Goal: Transaction & Acquisition: Purchase product/service

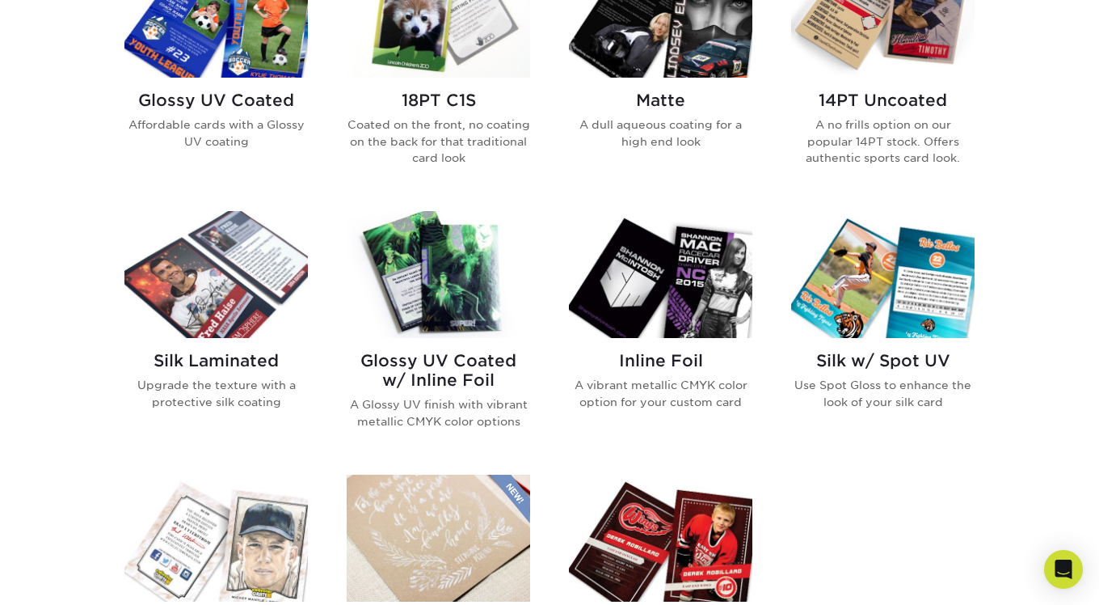
scroll to position [817, 0]
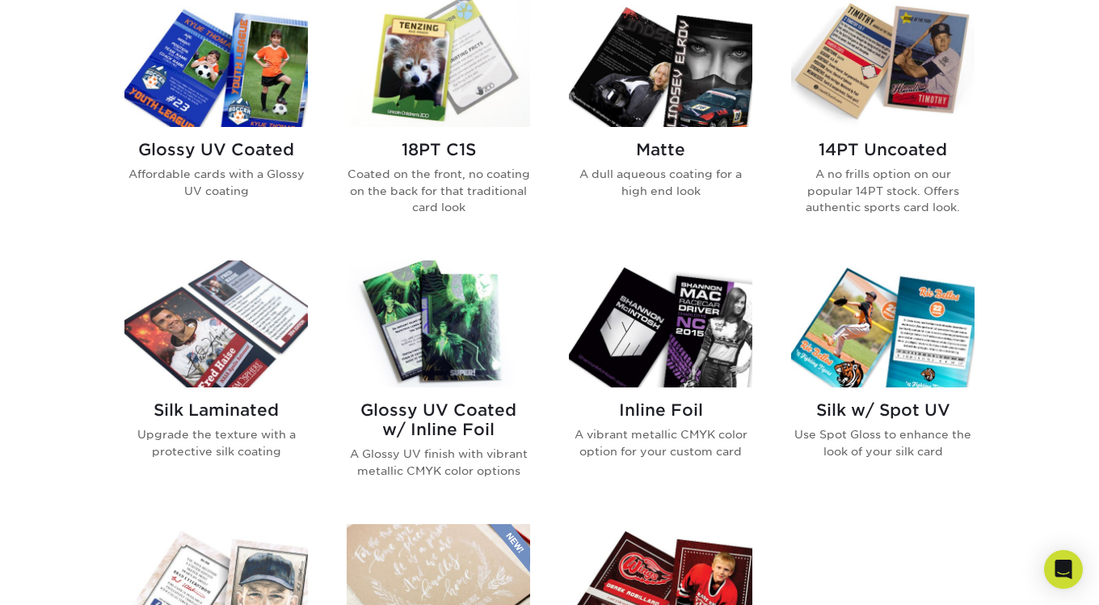
click at [428, 323] on img at bounding box center [438, 323] width 183 height 127
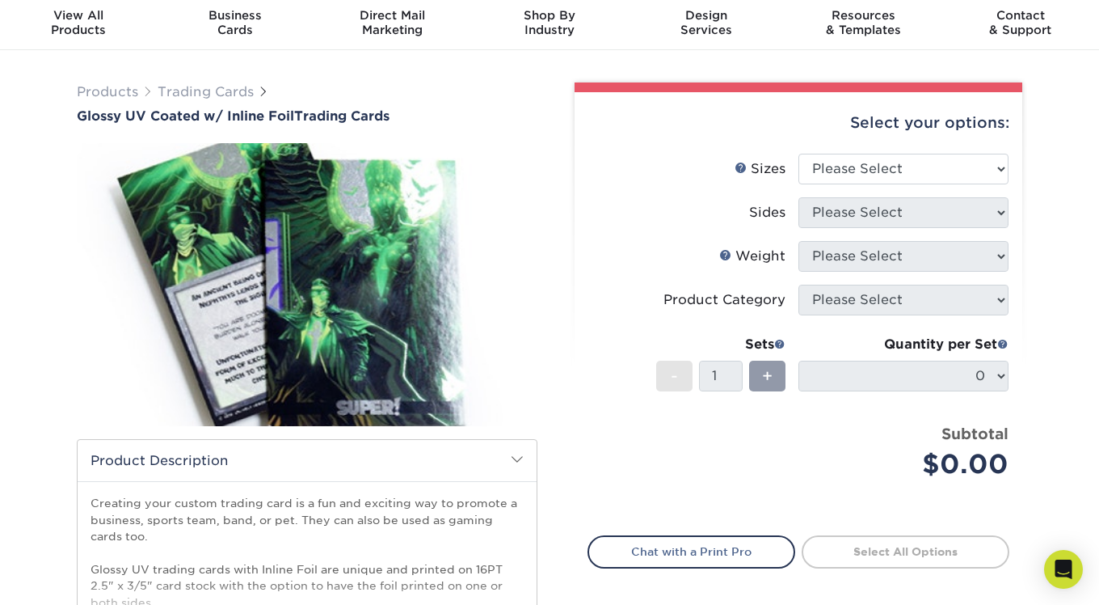
scroll to position [75, 0]
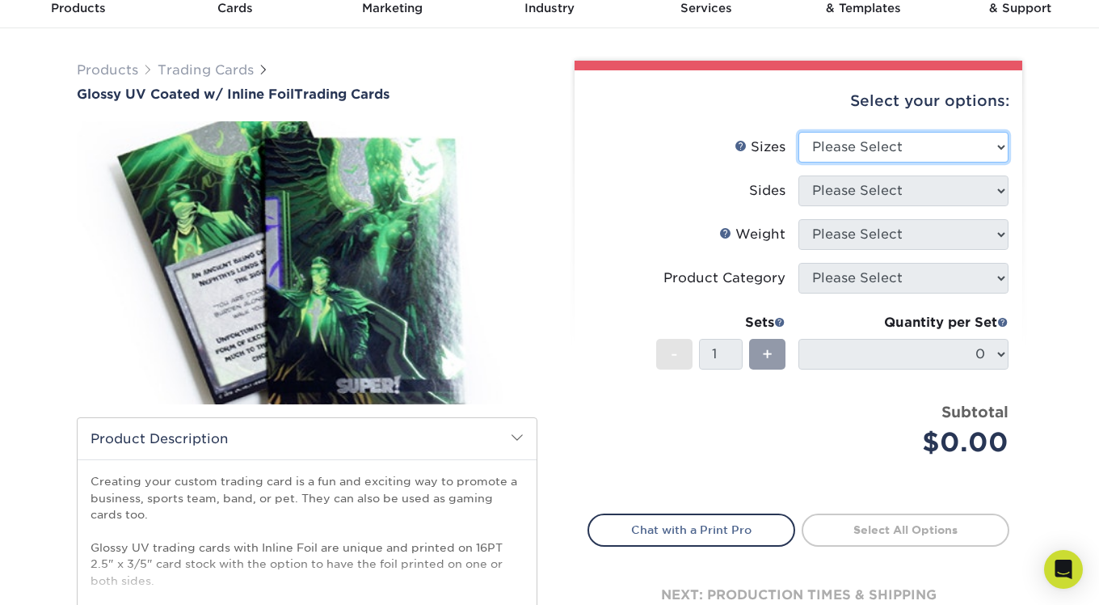
click at [861, 154] on select "Please Select 2.5" x 3.5"" at bounding box center [904, 147] width 210 height 31
select select "2.50x3.50"
click at [799, 132] on select "Please Select 2.5" x 3.5"" at bounding box center [904, 147] width 210 height 31
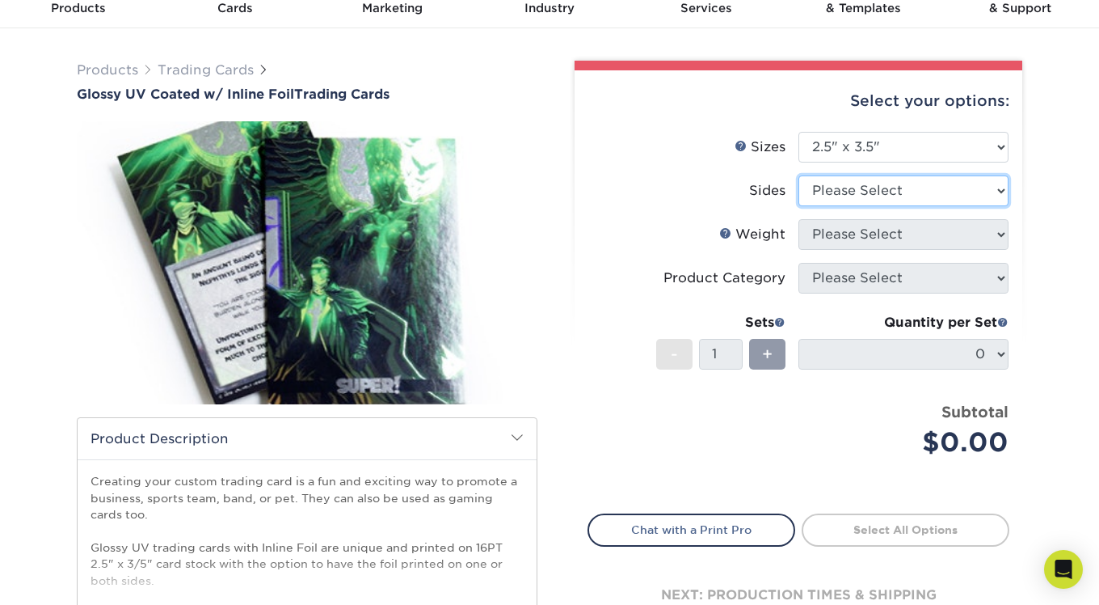
click at [857, 192] on select "Please Select Print Both Sides - Foil Back Only Print Both Sides - Foil Both Si…" at bounding box center [904, 190] width 210 height 31
select select "e9e9dfb3-fba1-4d60-972c-fd9ca5904d33"
click at [799, 175] on select "Please Select Print Both Sides - Foil Back Only Print Both Sides - Foil Both Si…" at bounding box center [904, 190] width 210 height 31
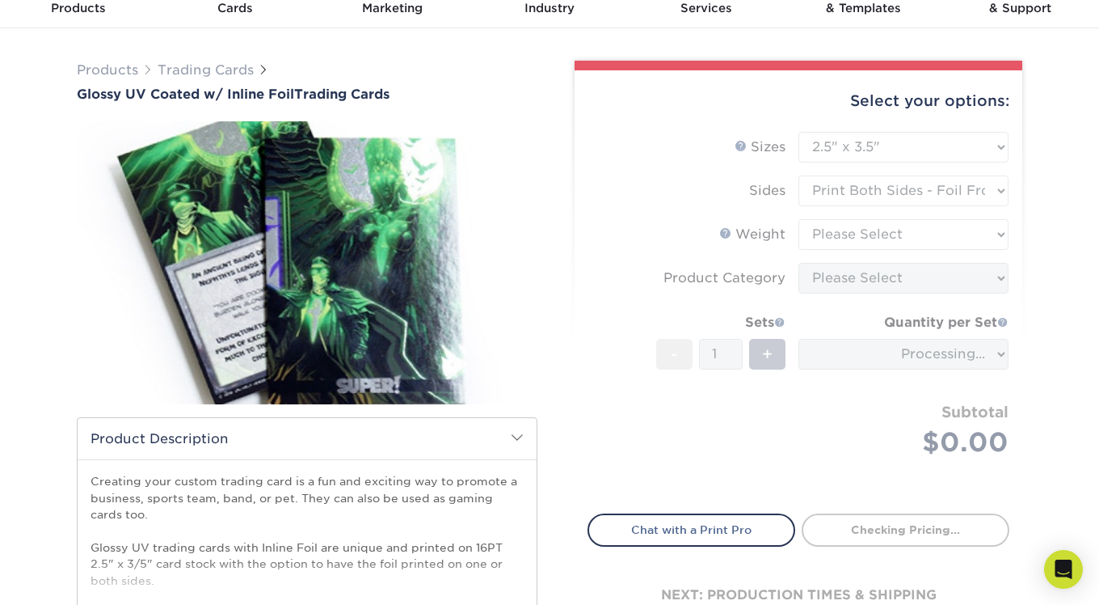
click at [863, 232] on form "Sizes Help Sizes Please Select 2.5" x 3.5" Sides Please Select 16PT - 1" at bounding box center [799, 313] width 422 height 363
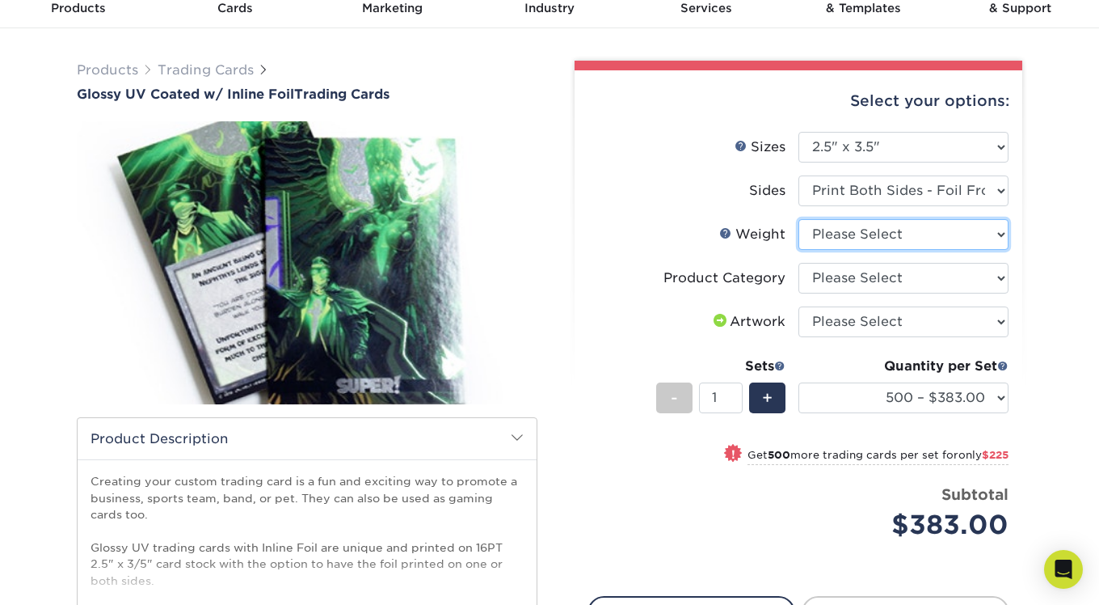
click at [863, 232] on select "Please Select 16PT" at bounding box center [904, 234] width 210 height 31
select select "16PT"
click at [799, 219] on select "Please Select 16PT" at bounding box center [904, 234] width 210 height 31
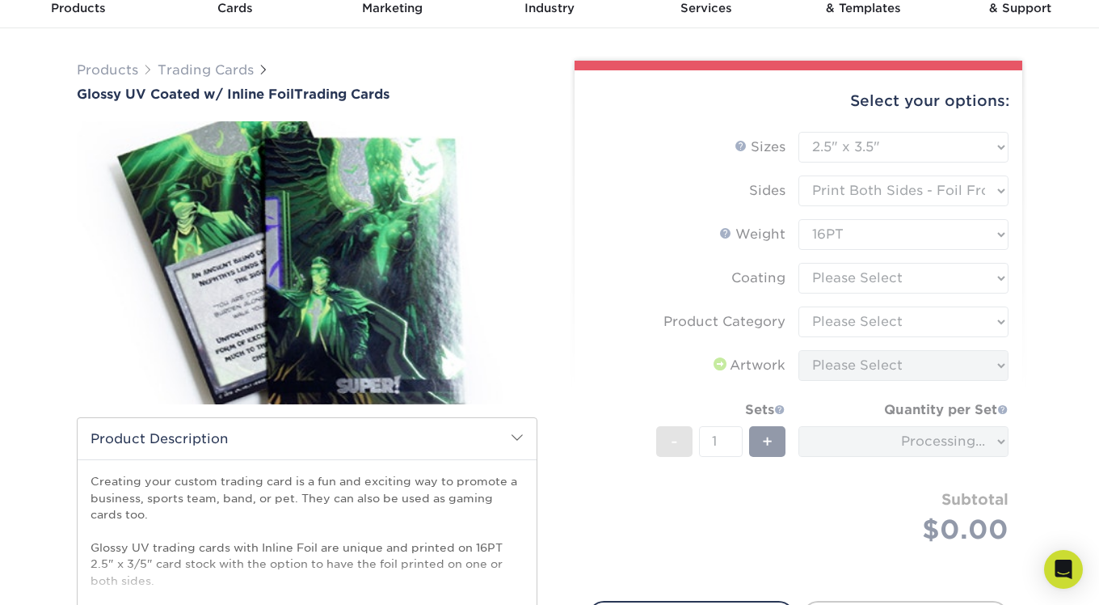
click at [866, 277] on form "Sizes Help Sizes Please Select 2.5" x 3.5" Sides Please Select 16PT - 1" at bounding box center [799, 357] width 422 height 450
click at [896, 269] on form "Sizes Help Sizes Please Select 2.5" x 3.5" Sides Please Select 16PT - 1" at bounding box center [799, 357] width 422 height 450
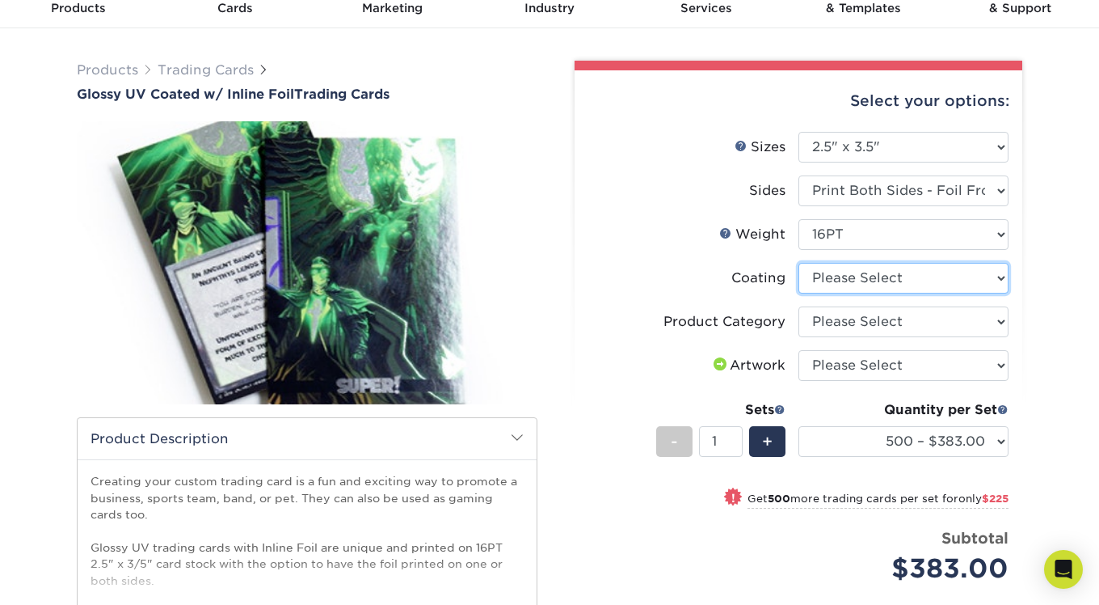
click at [893, 273] on select at bounding box center [904, 278] width 210 height 31
select select "ae367451-b2b8-45df-a344-0f05b6a12993"
click at [799, 263] on select at bounding box center [904, 278] width 210 height 31
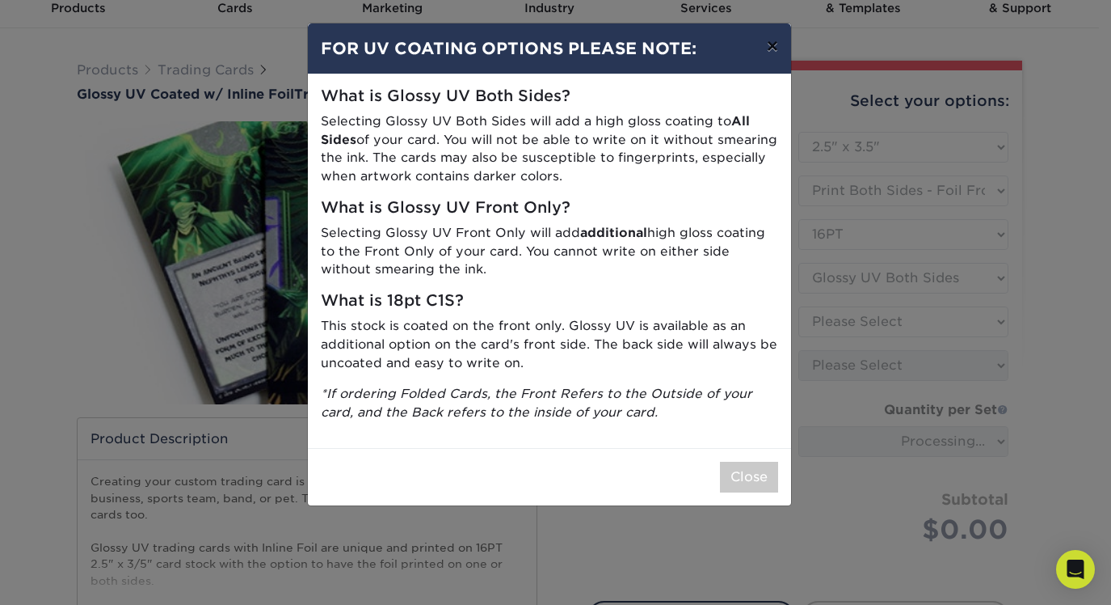
click at [769, 43] on button "×" at bounding box center [772, 45] width 37 height 45
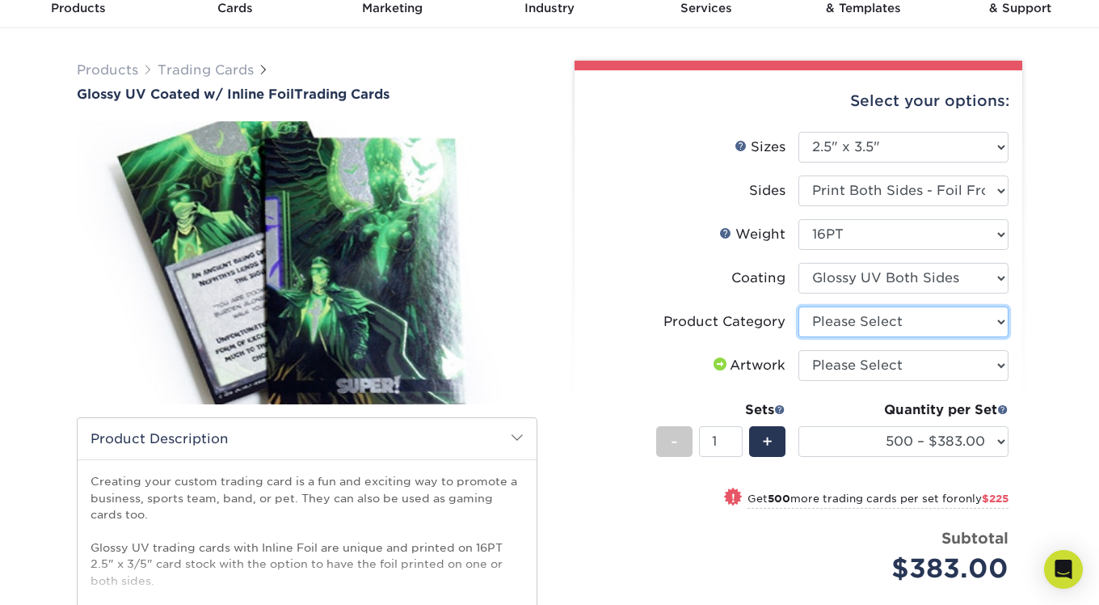
click at [850, 316] on select "Please Select Trading Cards" at bounding box center [904, 321] width 210 height 31
select select "c2f9bce9-36c2-409d-b101-c29d9d031e18"
click at [799, 306] on select "Please Select Trading Cards" at bounding box center [904, 321] width 210 height 31
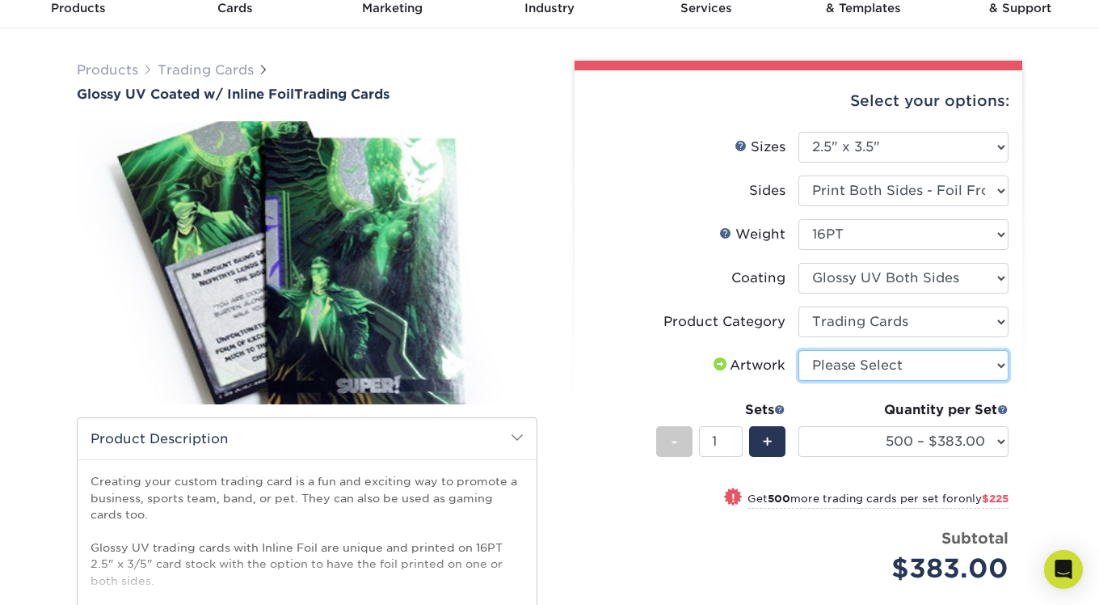
click at [855, 355] on select "Please Select I will upload files I need a design - $100" at bounding box center [904, 365] width 210 height 31
select select "upload"
click at [799, 350] on select "Please Select I will upload files I need a design - $100" at bounding box center [904, 365] width 210 height 31
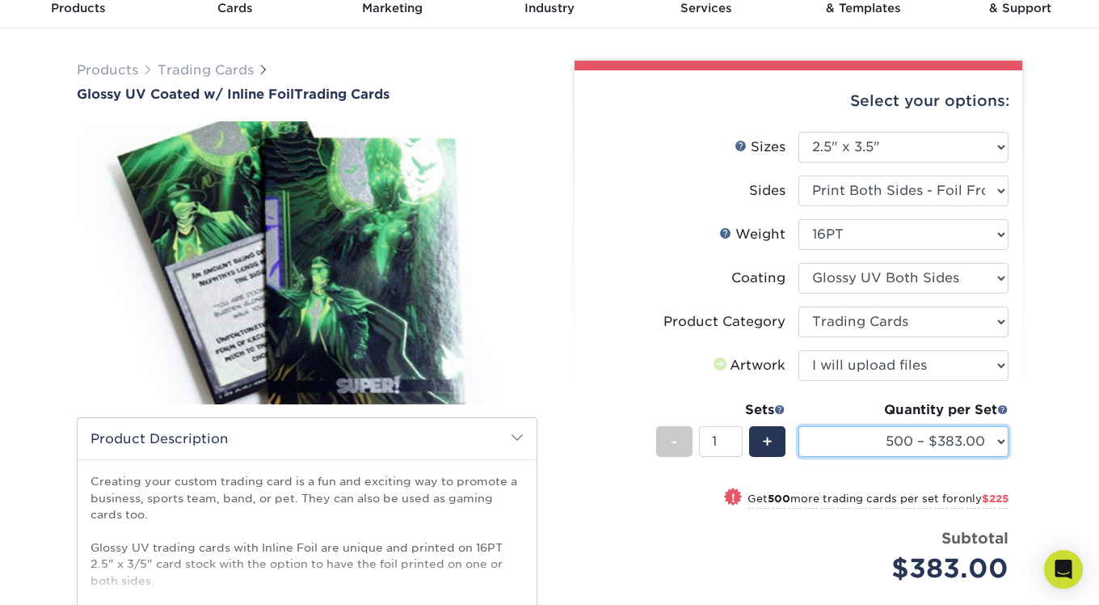
click at [869, 427] on select "500 – $383.00 1000 – $608.00 2500 – $883.00 5000 – $1252.00" at bounding box center [904, 441] width 210 height 31
click at [799, 426] on select "500 – $383.00 1000 – $608.00 2500 – $883.00 5000 – $1252.00" at bounding box center [904, 441] width 210 height 31
click at [951, 444] on select "500 – $383.00 1000 – $608.00 2500 – $883.00 5000 – $1252.00" at bounding box center [904, 441] width 210 height 31
select select "5000 – $1252.00"
click at [799, 426] on select "500 – $383.00 1000 – $608.00 2500 – $883.00 5000 – $1252.00" at bounding box center [904, 441] width 210 height 31
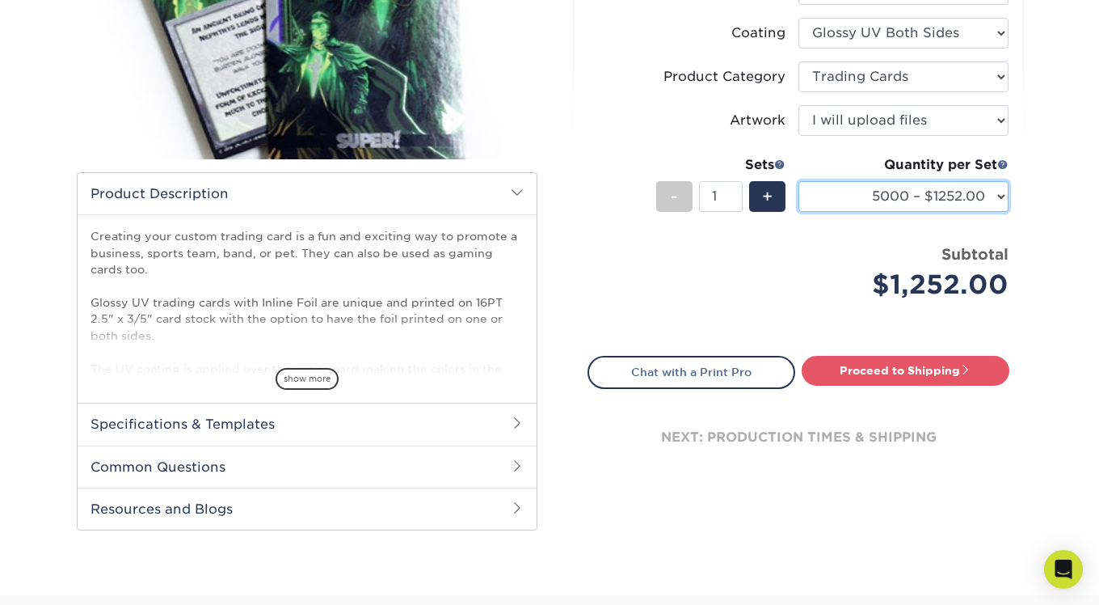
scroll to position [196, 0]
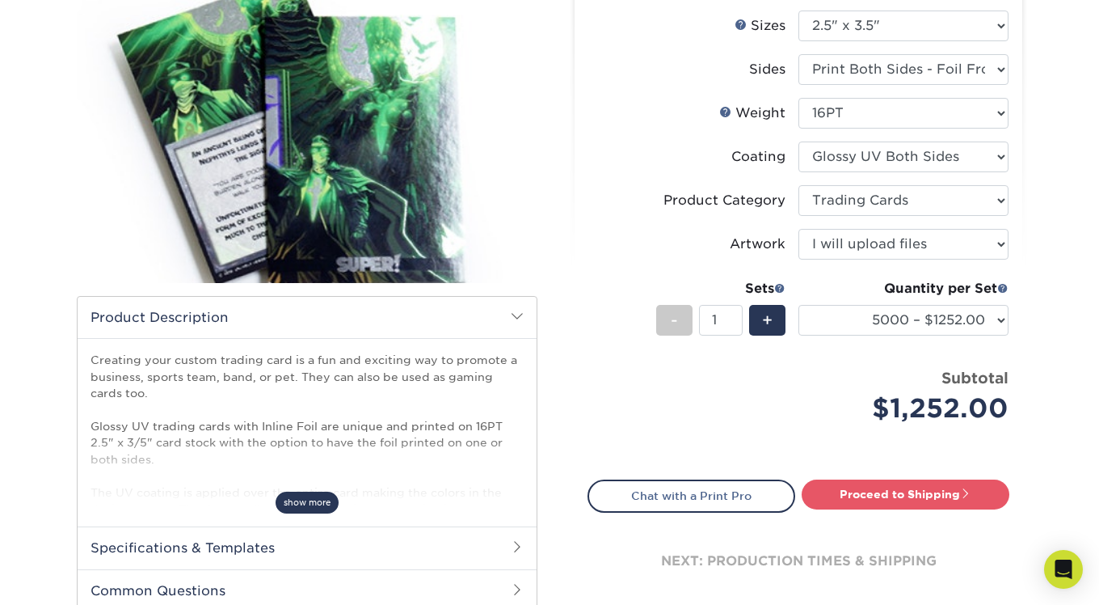
click at [309, 507] on span "show more" at bounding box center [307, 502] width 63 height 22
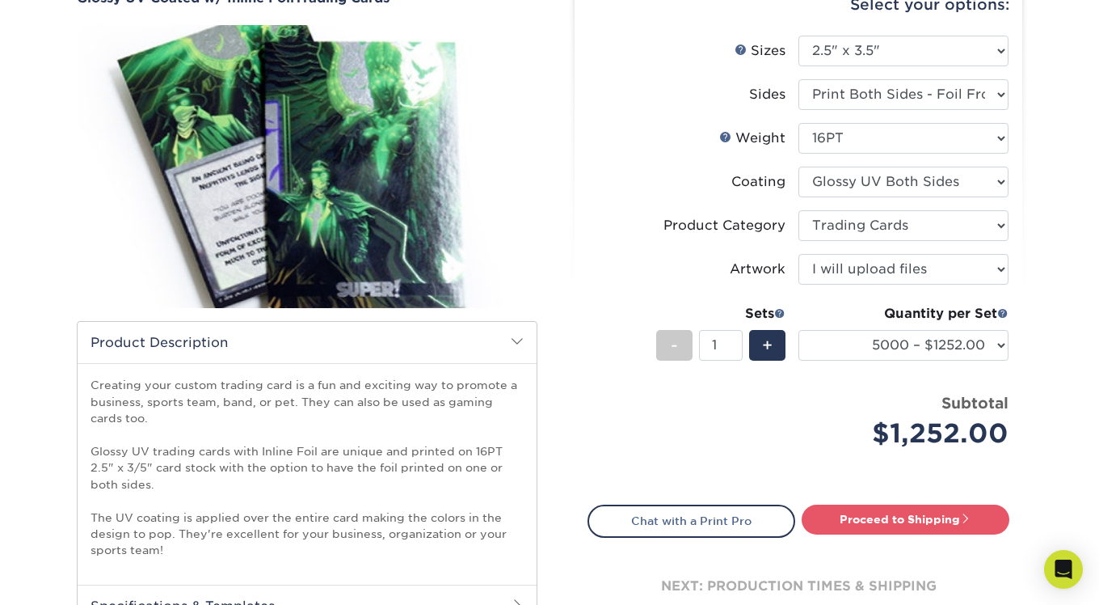
scroll to position [0, 0]
